Goal: Information Seeking & Learning: Learn about a topic

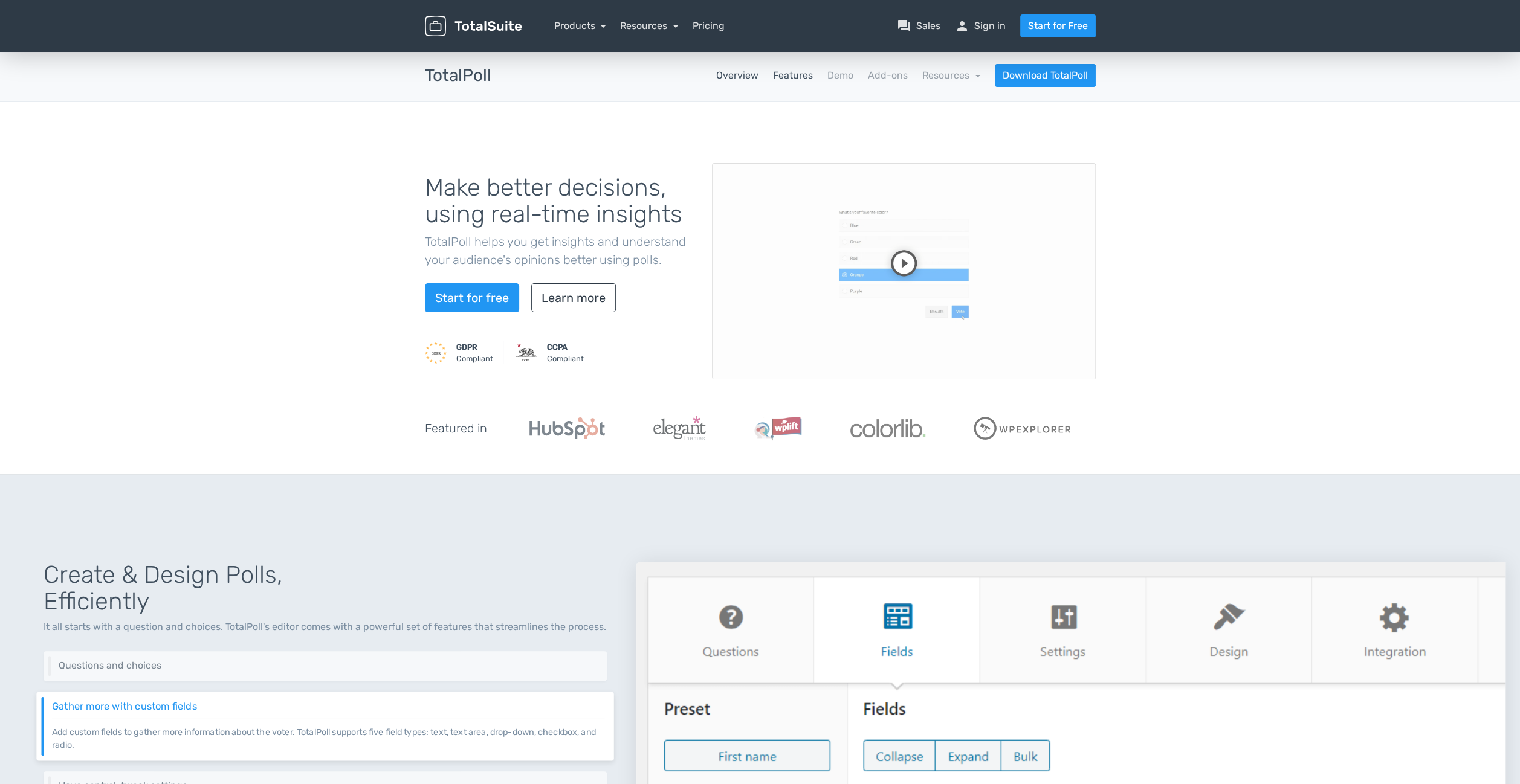
click at [796, 77] on link "Features" at bounding box center [793, 76] width 40 height 14
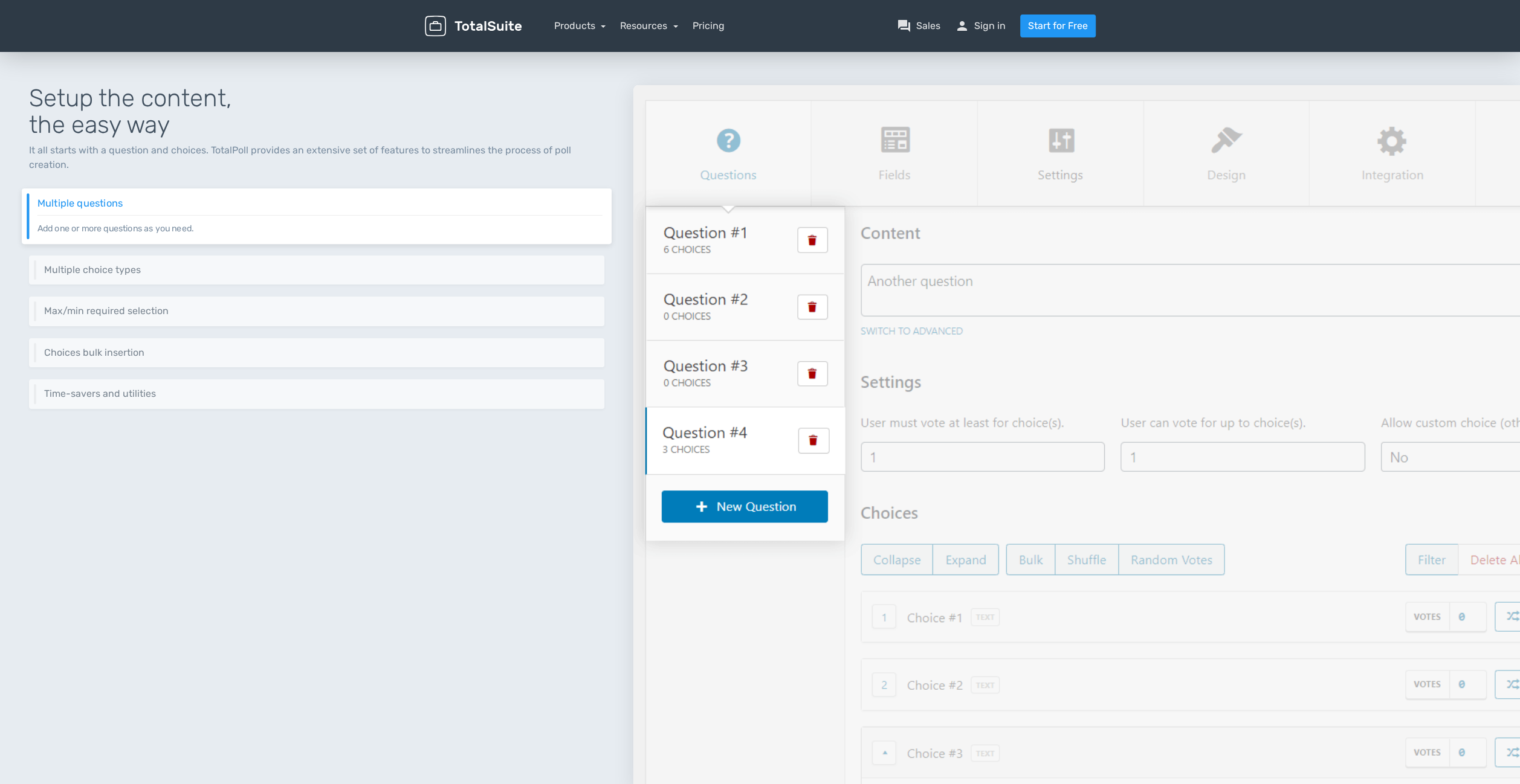
scroll to position [121, 0]
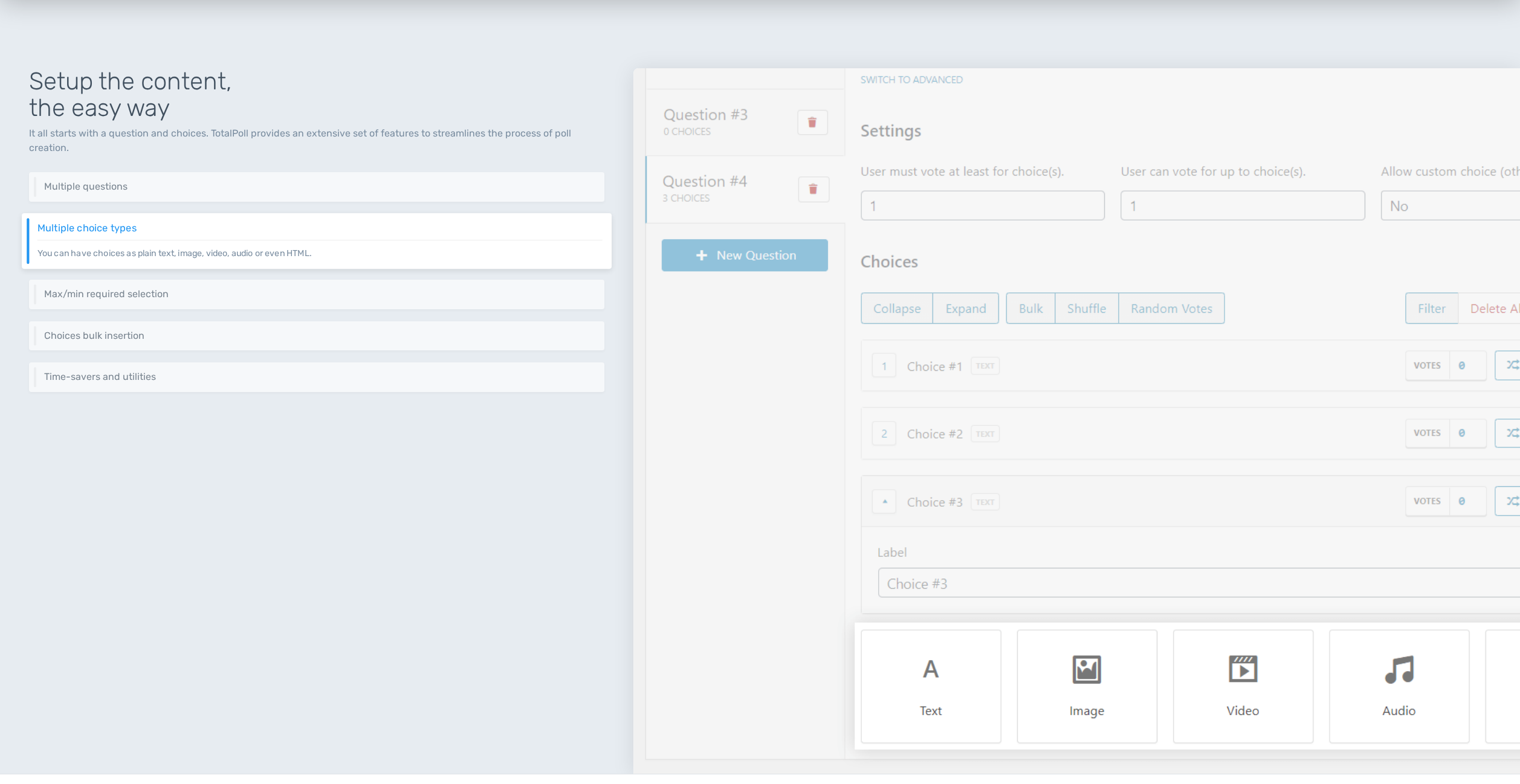
click at [427, 247] on p "You can have choices as plain text, image, video, audio or even HTML." at bounding box center [320, 249] width 565 height 20
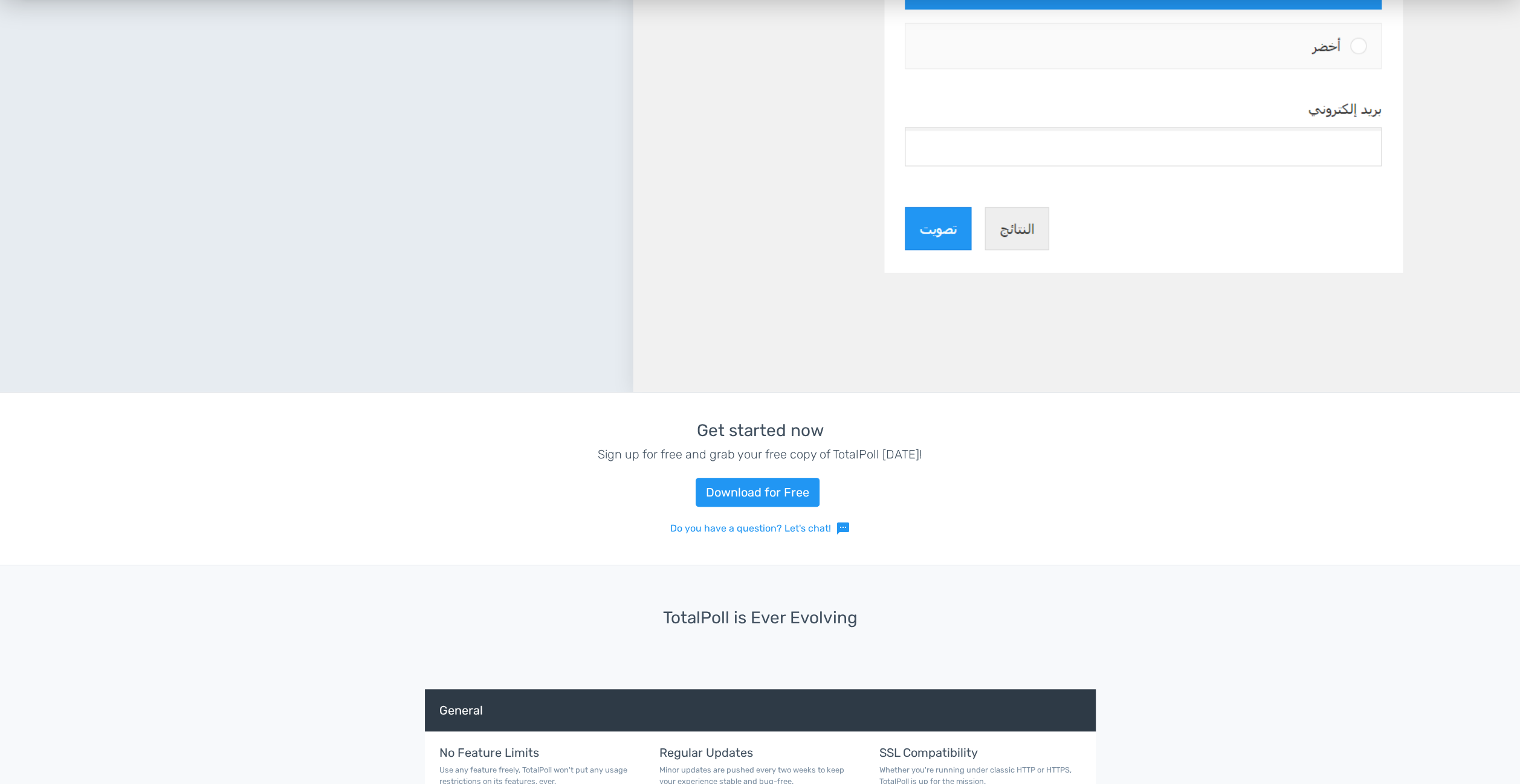
scroll to position [5310, 0]
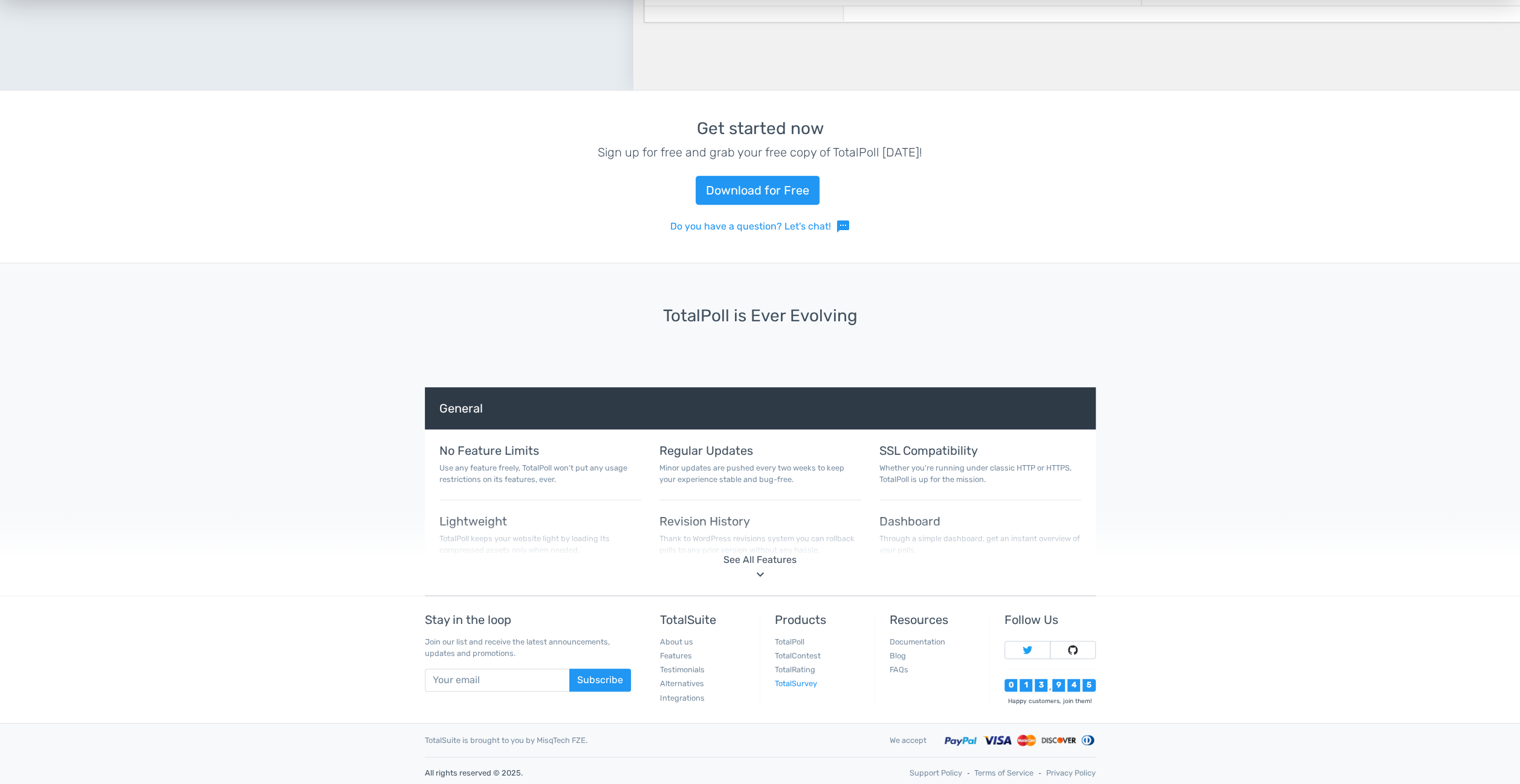
click at [793, 680] on link "TotalSurvey" at bounding box center [796, 684] width 42 height 9
click at [1313, 671] on footer "Stay in the loop Join our list and receive the latest announcements, updates an…" at bounding box center [760, 692] width 1520 height 192
click at [787, 638] on link "TotalPoll" at bounding box center [790, 641] width 30 height 9
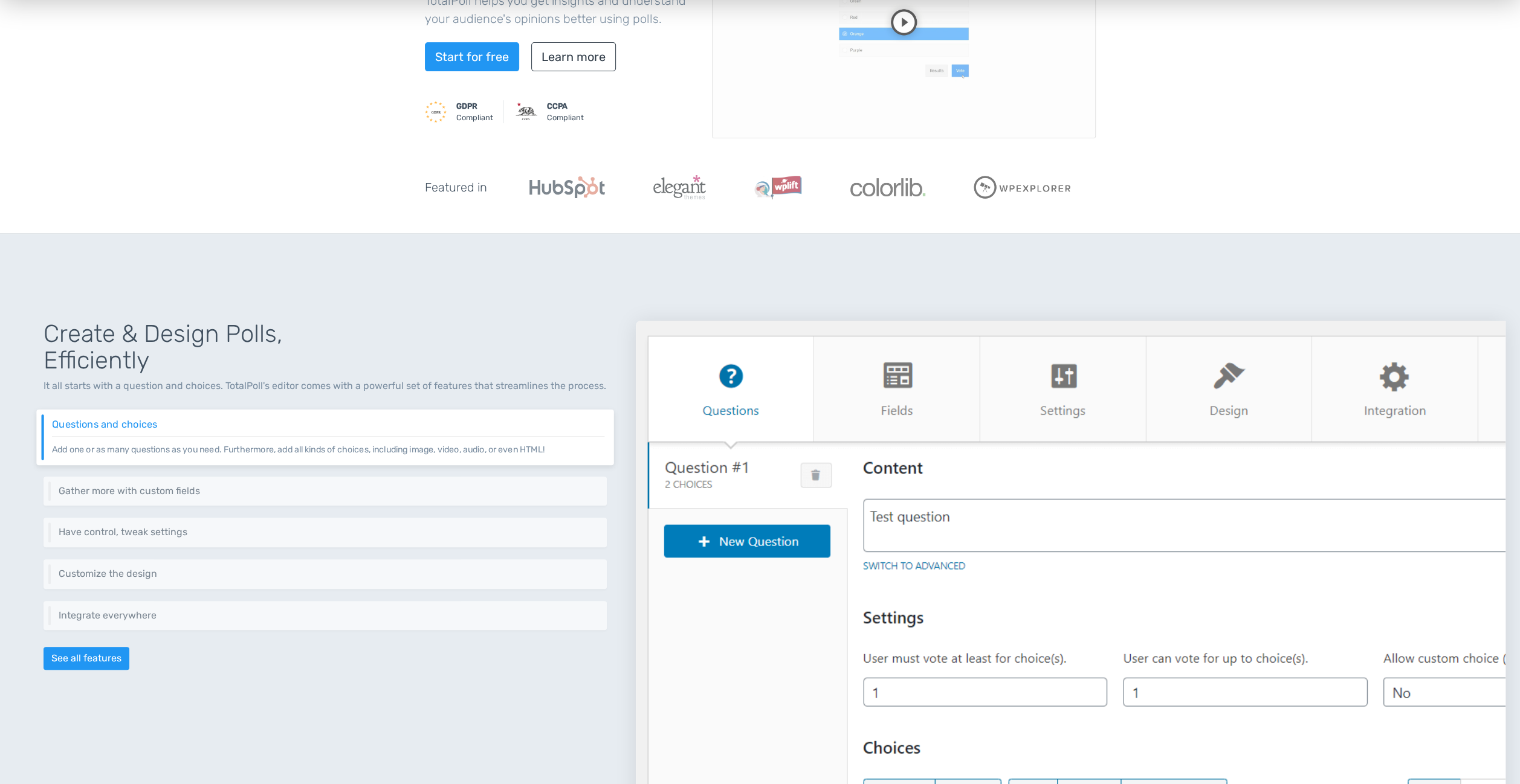
scroll to position [242, 0]
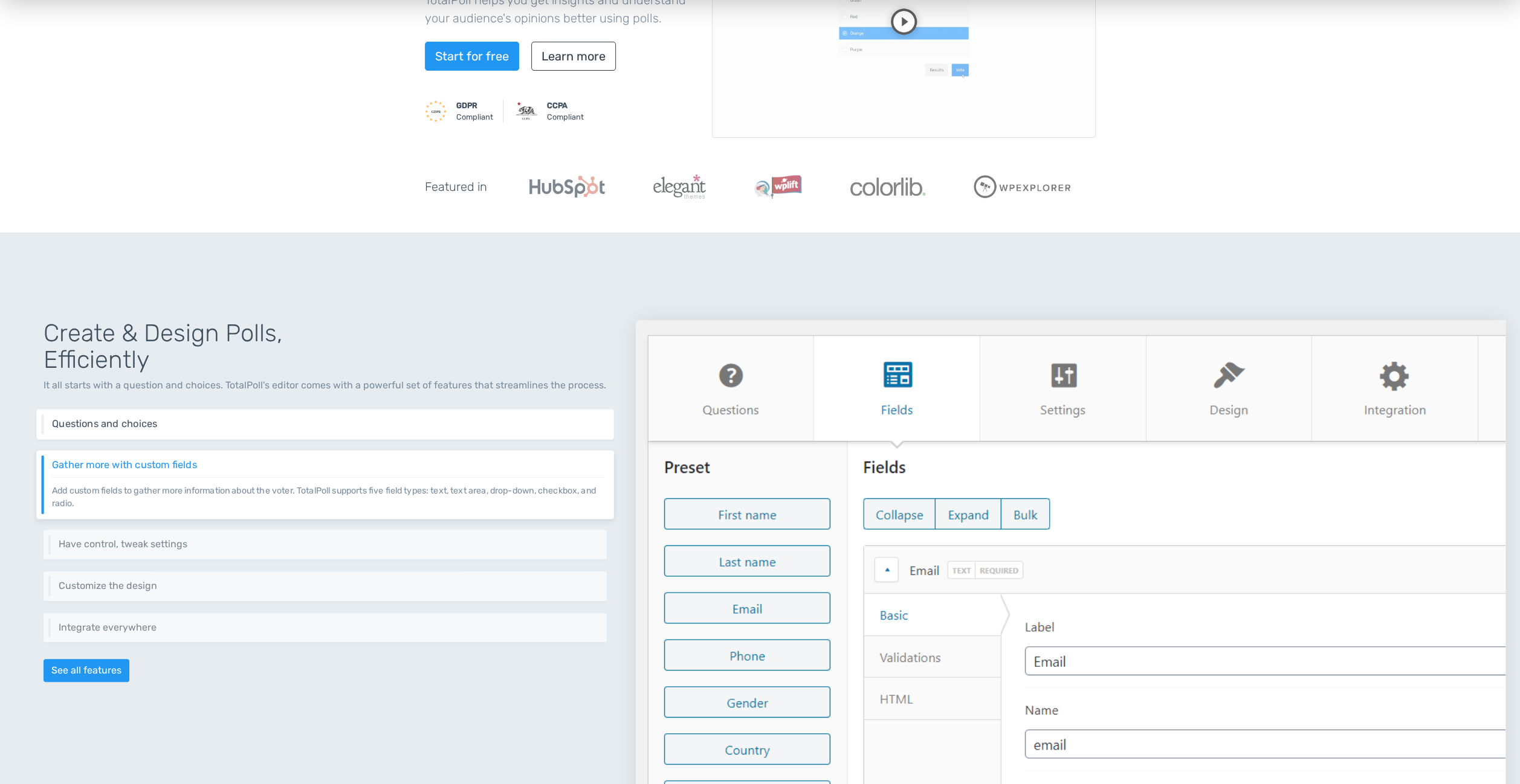
click at [480, 421] on h6 "Questions and choices" at bounding box center [328, 423] width 553 height 11
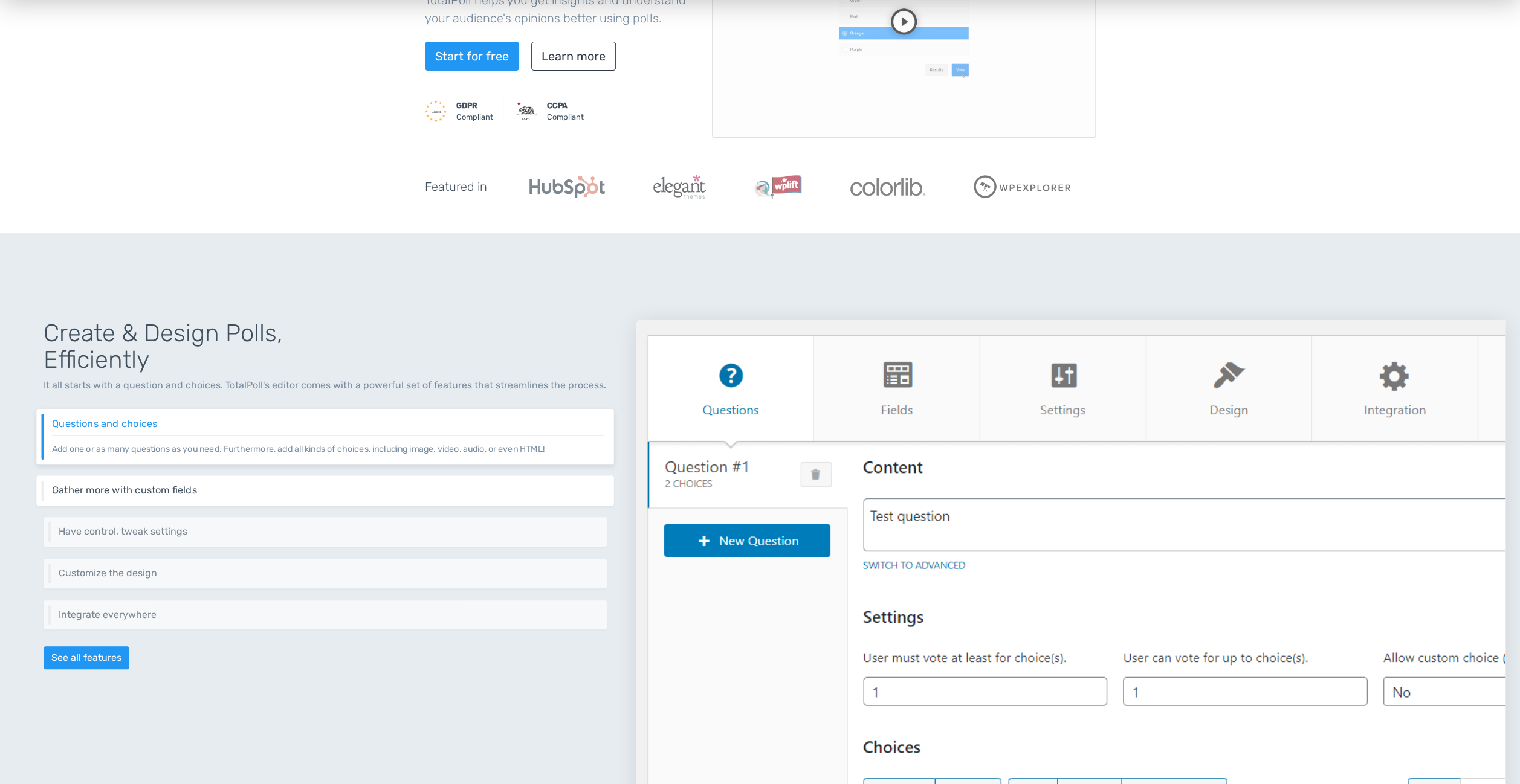
click at [421, 494] on h6 "Gather more with custom fields" at bounding box center [328, 490] width 553 height 11
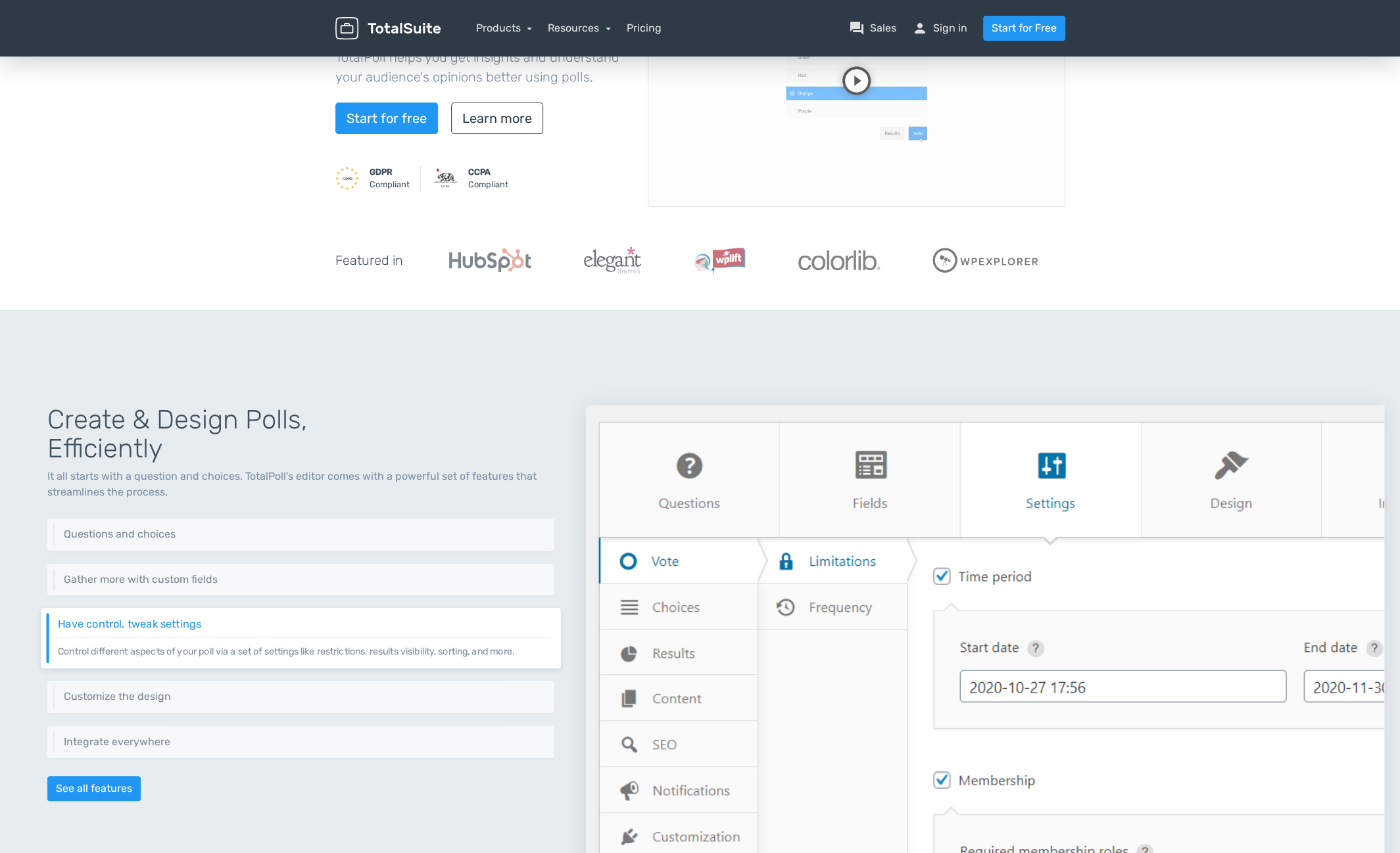
scroll to position [0, 0]
